Goal: Navigation & Orientation: Find specific page/section

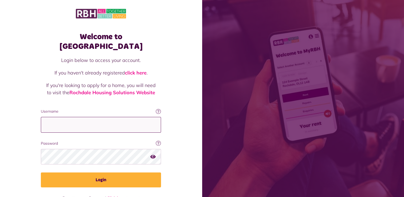
type input "**********"
click at [153, 154] on icon "button" at bounding box center [152, 156] width 5 height 5
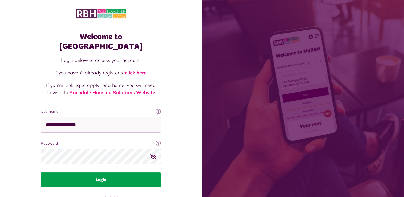
click at [125, 172] on button "Login" at bounding box center [101, 179] width 120 height 15
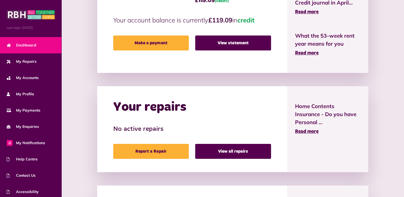
scroll to position [172, 0]
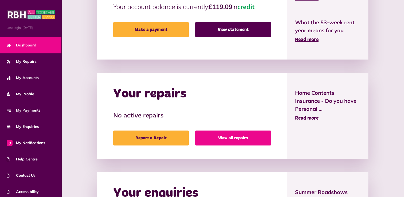
click at [237, 138] on link "View all repairs" at bounding box center [233, 138] width 76 height 15
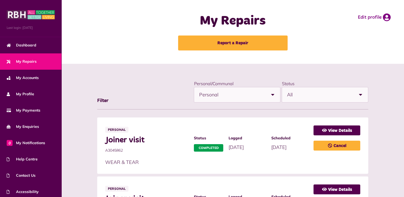
click at [237, 138] on span "Logged" at bounding box center [247, 138] width 37 height 6
click at [327, 131] on link "View Details" at bounding box center [336, 130] width 47 height 10
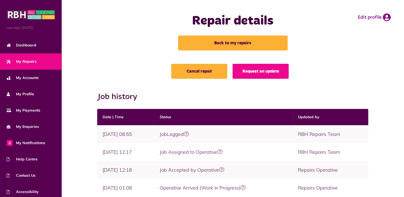
scroll to position [148, 0]
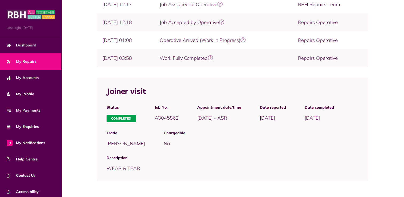
click at [404, 78] on div "Cancel repair Request an update Job history Date | Time Status Updated by Job w…" at bounding box center [232, 56] width 342 height 281
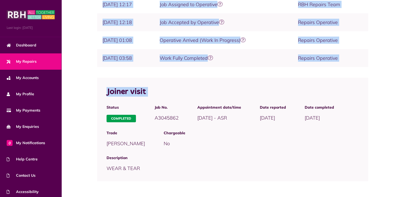
drag, startPoint x: 404, startPoint y: 78, endPoint x: 404, endPoint y: 39, distance: 39.5
click at [404, 39] on html "Menu Last login: 12/08/2025 Dashboard My Repairs My Accounts My Profile 0" at bounding box center [202, 24] width 404 height 345
drag, startPoint x: 404, startPoint y: 39, endPoint x: 401, endPoint y: 67, distance: 28.5
click at [401, 67] on div "Cancel repair Request an update Job history Date | Time Status Updated by Job w…" at bounding box center [232, 56] width 342 height 281
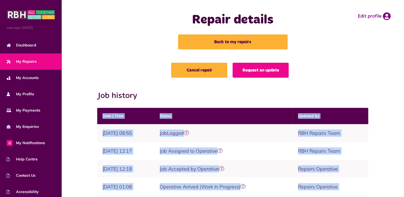
scroll to position [0, 0]
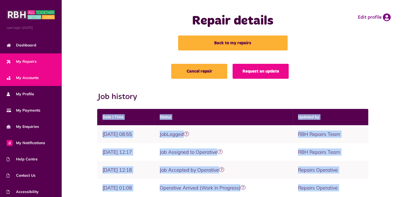
click at [23, 77] on span "My Accounts" at bounding box center [23, 78] width 32 height 6
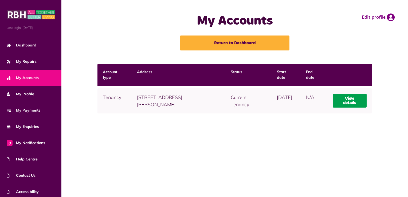
click at [343, 100] on link "View details" at bounding box center [350, 101] width 34 height 14
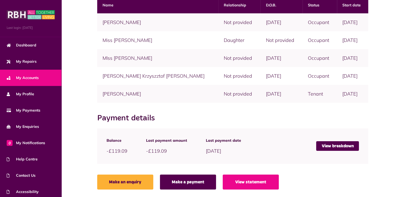
scroll to position [150, 0]
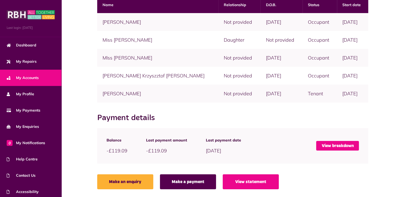
click at [342, 146] on link "View breakdown" at bounding box center [337, 146] width 43 height 10
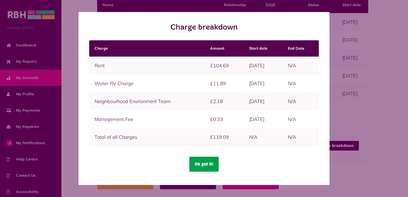
click at [197, 161] on button "Ok got it!" at bounding box center [203, 164] width 29 height 15
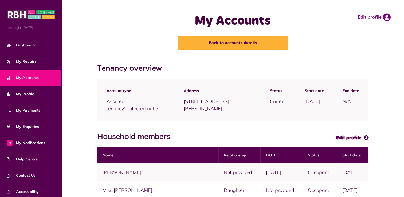
scroll to position [0, 0]
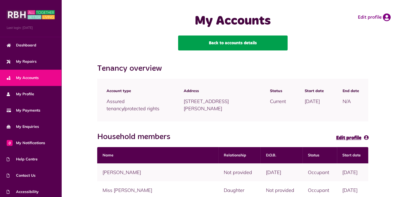
click at [257, 46] on link "Back to accounts details" at bounding box center [232, 43] width 109 height 15
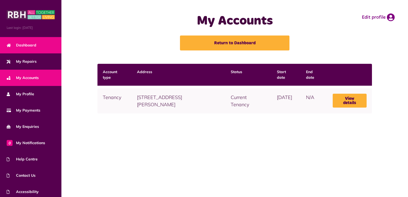
click at [30, 44] on span "Dashboard" at bounding box center [22, 45] width 30 height 6
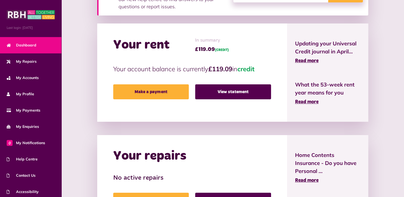
scroll to position [108, 0]
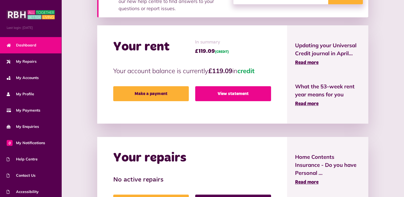
click at [211, 95] on link "View statement" at bounding box center [233, 93] width 76 height 15
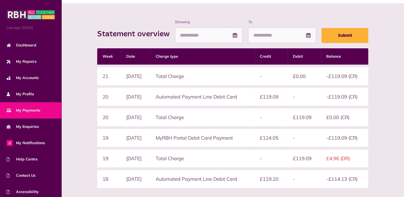
scroll to position [60, 0]
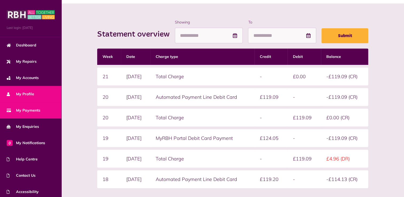
click at [21, 92] on span "My Profile" at bounding box center [20, 94] width 27 height 6
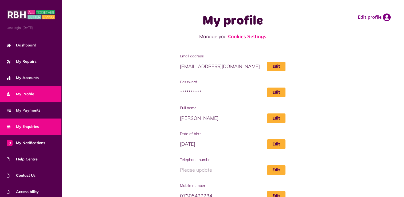
click at [27, 124] on span "My Enquiries" at bounding box center [23, 127] width 32 height 6
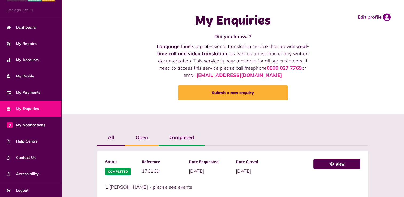
scroll to position [19, 0]
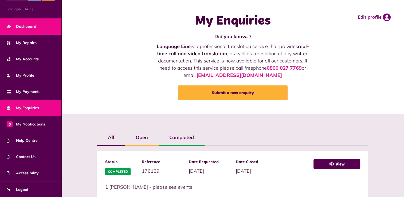
click at [36, 26] on link "Dashboard" at bounding box center [30, 26] width 61 height 16
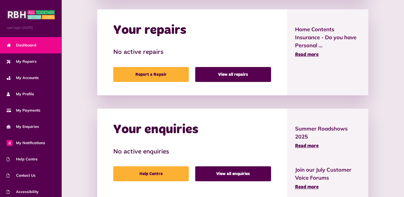
scroll to position [259, 0]
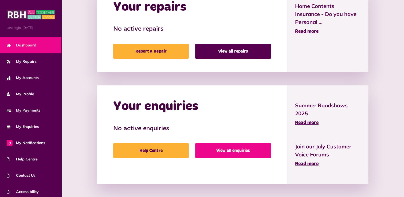
click at [227, 151] on link "View all enquiries" at bounding box center [233, 150] width 76 height 15
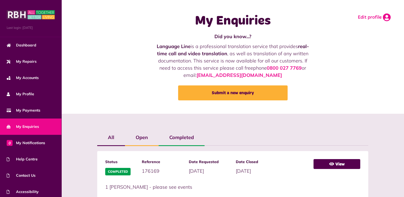
click at [387, 17] on icon at bounding box center [387, 17] width 8 height 8
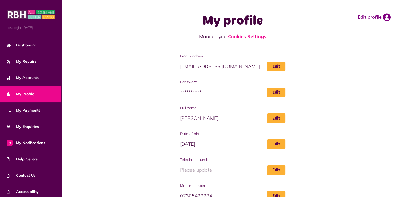
scroll to position [58, 0]
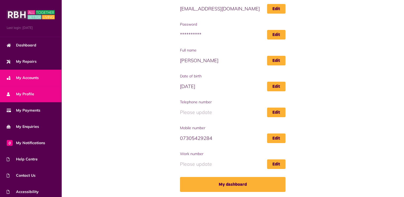
click at [25, 77] on span "My Accounts" at bounding box center [23, 78] width 32 height 6
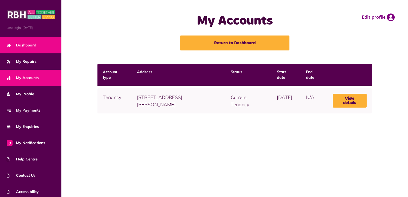
click at [26, 44] on span "Dashboard" at bounding box center [22, 45] width 30 height 6
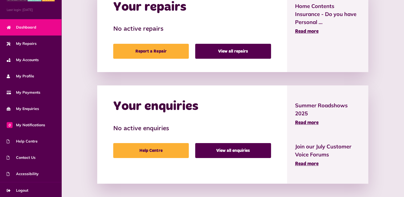
scroll to position [19, 0]
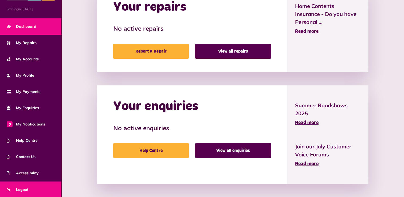
click at [33, 191] on link "Logout" at bounding box center [30, 190] width 61 height 16
